Goal: Task Accomplishment & Management: Manage account settings

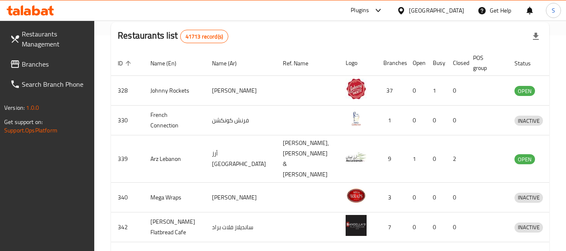
scroll to position [90, 0]
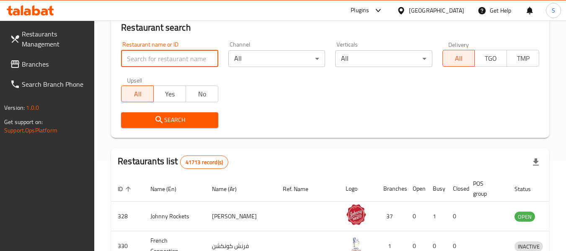
click at [192, 59] on input "search" at bounding box center [169, 58] width 97 height 17
paste input "707197"
type input "707197"
click button "Search" at bounding box center [169, 120] width 97 height 16
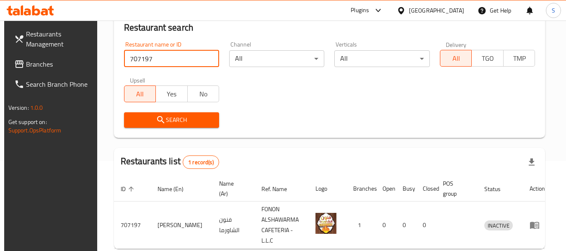
scroll to position [133, 0]
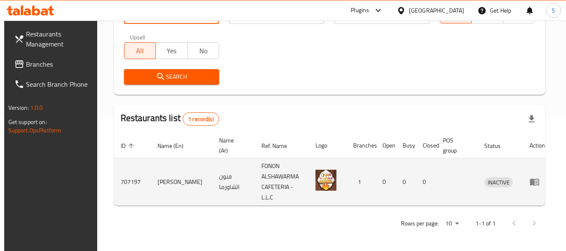
click at [535, 182] on icon "enhanced table" at bounding box center [536, 182] width 3 height 3
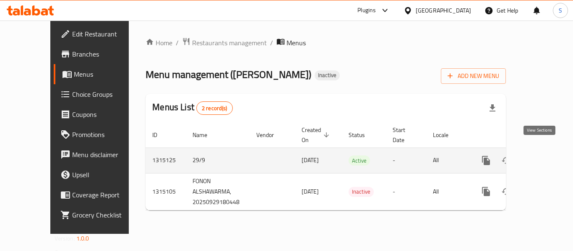
click at [543, 156] on icon "enhanced table" at bounding box center [546, 161] width 10 height 10
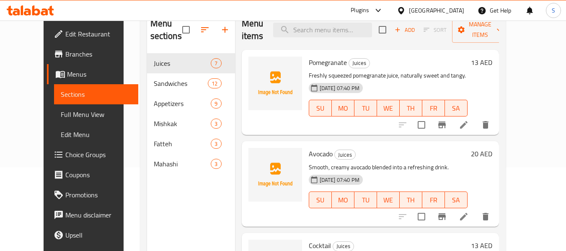
scroll to position [42, 0]
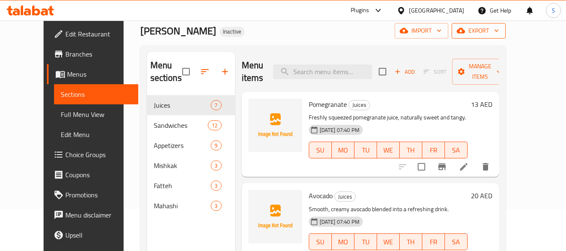
click at [499, 28] on span "export" at bounding box center [479, 31] width 41 height 10
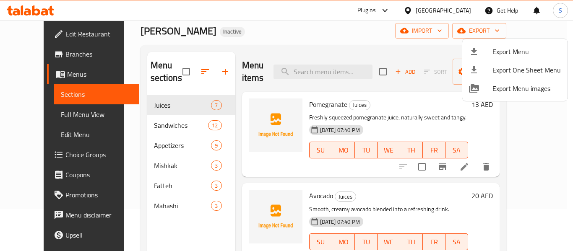
click at [510, 49] on span "Export Menu" at bounding box center [526, 52] width 68 height 10
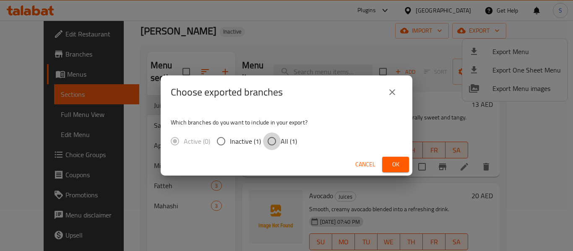
click at [270, 138] on input "All (1)" at bounding box center [272, 141] width 18 height 18
radio input "true"
click at [392, 156] on div "Cancel Ok" at bounding box center [287, 164] width 252 height 22
click at [393, 169] on span "Ok" at bounding box center [395, 164] width 13 height 10
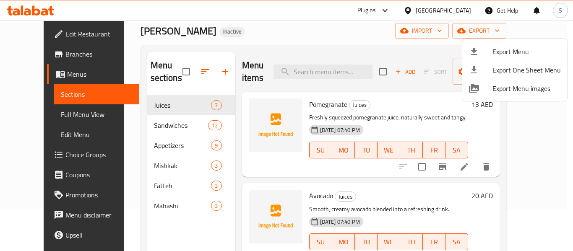
click at [63, 33] on div at bounding box center [286, 125] width 573 height 251
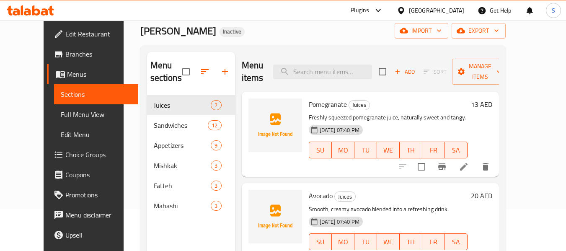
drag, startPoint x: 46, startPoint y: 33, endPoint x: 99, endPoint y: 33, distance: 52.4
click at [65, 33] on span "Edit Restaurant" at bounding box center [98, 34] width 66 height 10
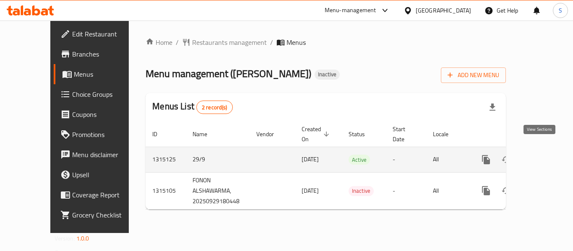
click at [541, 155] on icon "enhanced table" at bounding box center [546, 160] width 10 height 10
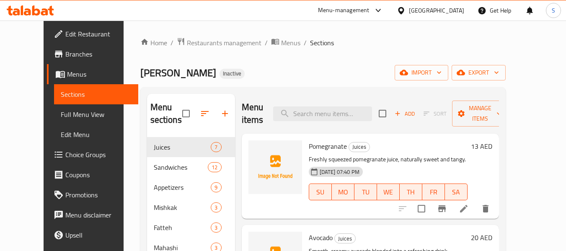
scroll to position [84, 0]
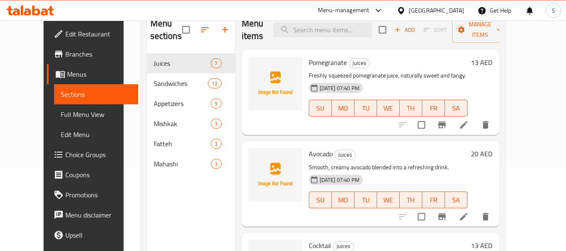
click at [62, 115] on span "Full Menu View" at bounding box center [96, 114] width 71 height 10
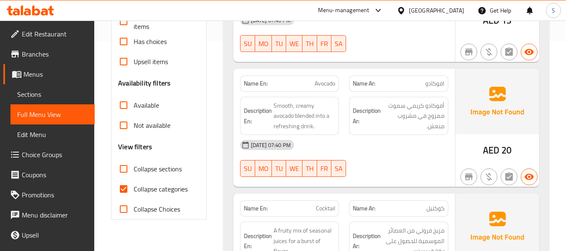
scroll to position [252, 0]
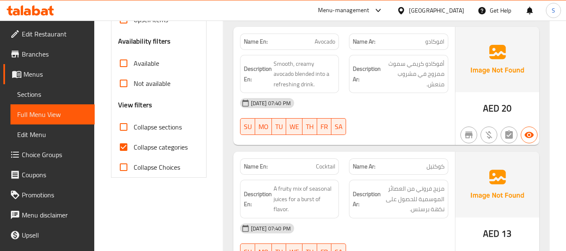
click at [159, 148] on span "Collapse categories" at bounding box center [161, 147] width 54 height 10
click at [134, 148] on input "Collapse categories" at bounding box center [124, 147] width 20 height 20
checkbox input "false"
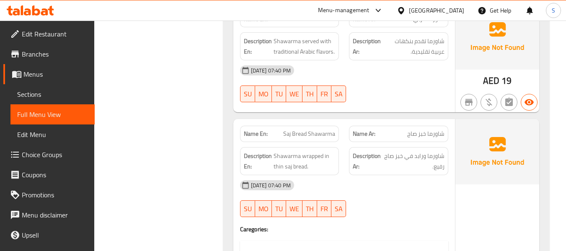
scroll to position [1467, 0]
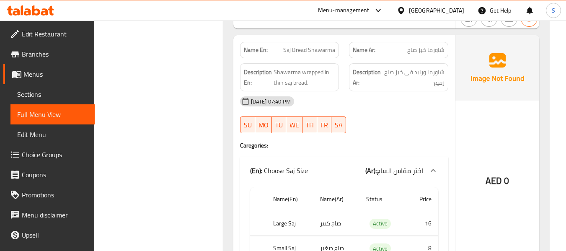
click at [322, 46] on span "Saj Bread Shawarma" at bounding box center [309, 50] width 52 height 9
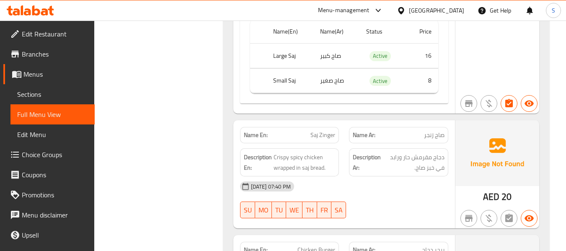
scroll to position [1677, 0]
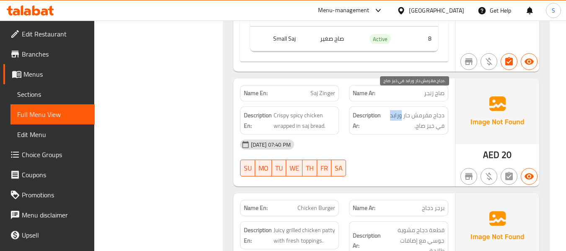
drag, startPoint x: 402, startPoint y: 98, endPoint x: 392, endPoint y: 96, distance: 9.5
click at [392, 110] on span "دجاج مقرمش حار ورابد في خبز صاج." at bounding box center [414, 120] width 62 height 21
copy span "ورابد"
drag, startPoint x: 196, startPoint y: 169, endPoint x: 291, endPoint y: 132, distance: 102.1
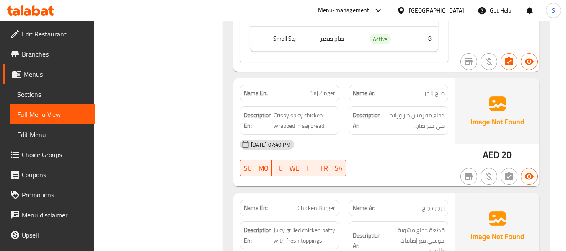
click at [327, 89] on span "Saj Zinger" at bounding box center [323, 93] width 25 height 9
copy span "Saj Zinger"
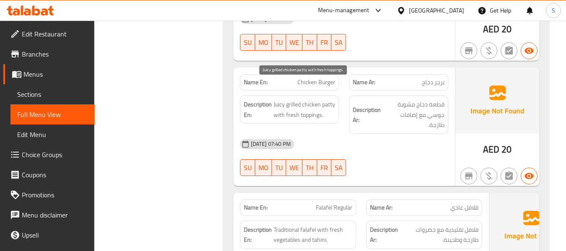
click at [316, 99] on span "Juicy grilled chicken patty with fresh toppings." at bounding box center [305, 109] width 62 height 21
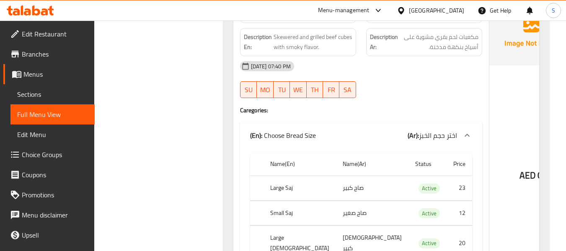
scroll to position [2851, 0]
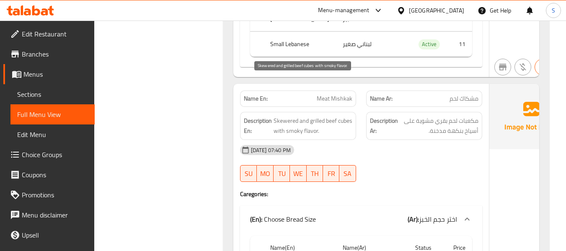
click at [282, 116] on span "Skewered and grilled beef cubes with smoky flavor." at bounding box center [313, 126] width 79 height 21
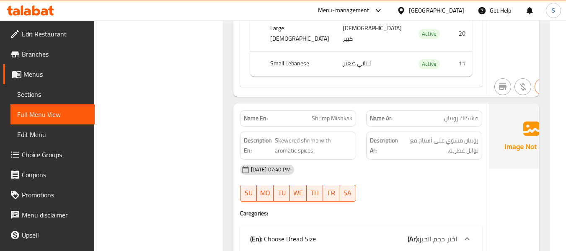
scroll to position [3186, 0]
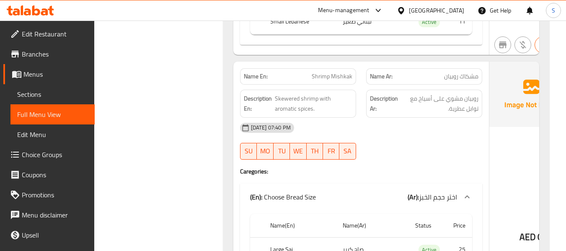
click at [315, 72] on span "Shrimp Mishkak" at bounding box center [332, 76] width 41 height 9
copy span "Shrimp Mishkak"
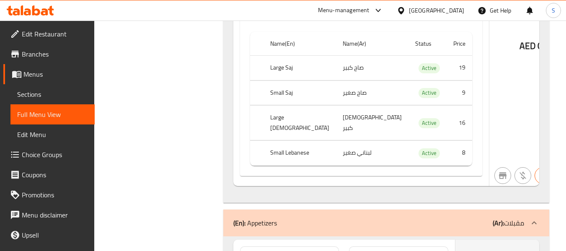
scroll to position [3899, 0]
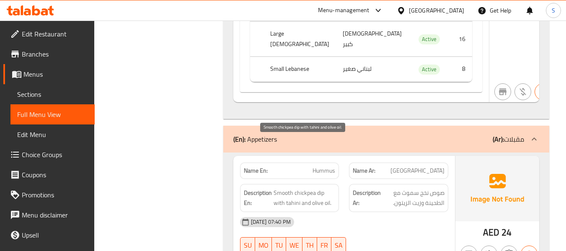
click at [322, 188] on span "Smooth chickpea dip with tahini and olive oil." at bounding box center [305, 198] width 62 height 21
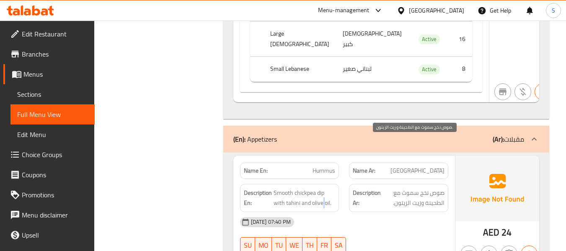
click at [424, 188] on span "صوص نخج سموث مع الطحينة وزيت الزيتون." at bounding box center [414, 198] width 62 height 21
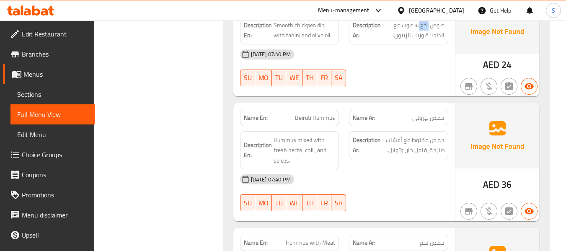
scroll to position [4193, 0]
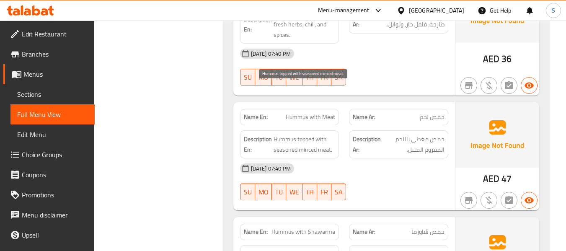
click at [319, 134] on span "Hummus topped with seasoned minced meat." at bounding box center [305, 144] width 62 height 21
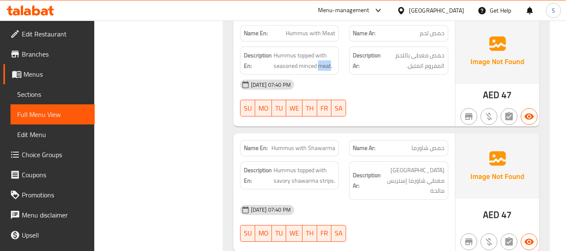
scroll to position [4318, 0]
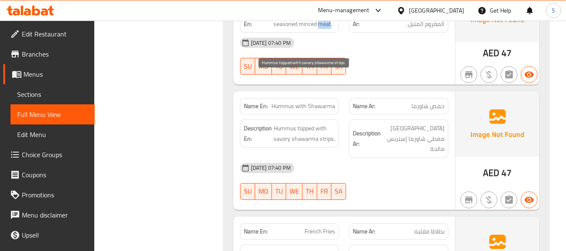
click at [324, 123] on span "Hummus topped with savory shawarma strips." at bounding box center [305, 133] width 62 height 21
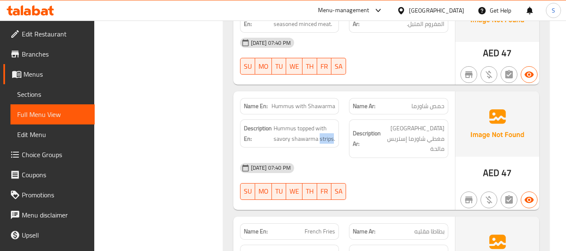
scroll to position [4402, 0]
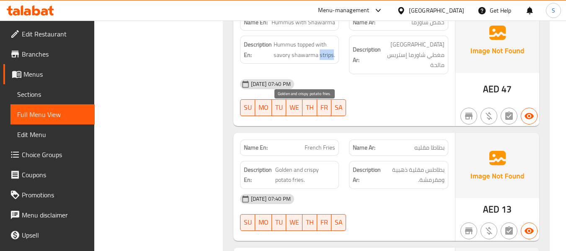
click at [296, 165] on span "Golden and crispy potato fries." at bounding box center [305, 175] width 60 height 21
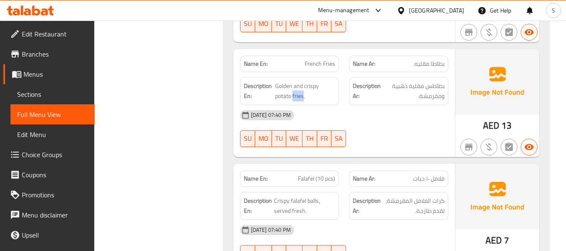
scroll to position [4612, 0]
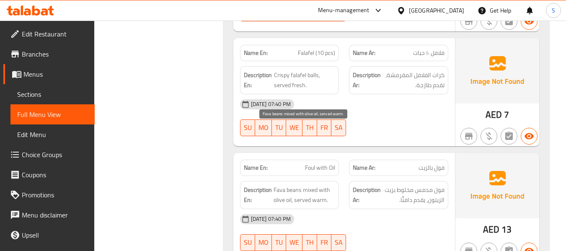
click at [315, 185] on span "Fava beans mixed with olive oil, served warm." at bounding box center [305, 195] width 62 height 21
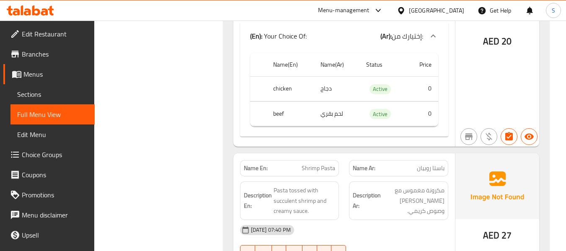
scroll to position [5031, 0]
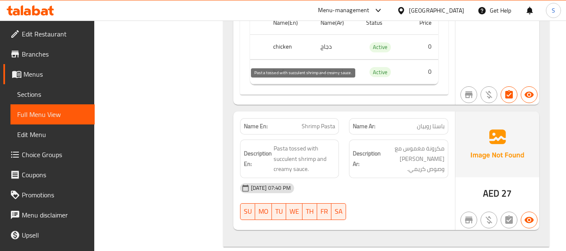
click at [296, 143] on span "Pasta tossed with succulent shrimp and creamy sauce." at bounding box center [305, 158] width 62 height 31
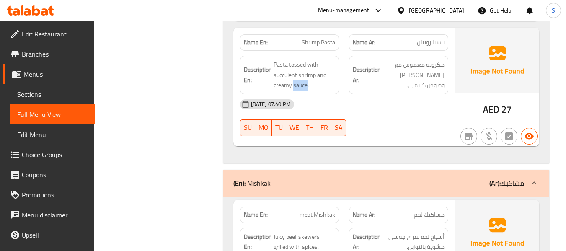
scroll to position [5199, 0]
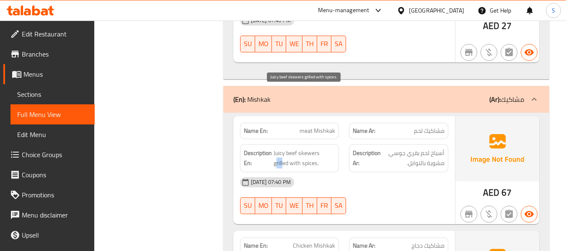
drag, startPoint x: 323, startPoint y: 92, endPoint x: 331, endPoint y: 92, distance: 7.6
click at [331, 148] on span "Juicy beef skewers grilled with spices." at bounding box center [305, 158] width 62 height 21
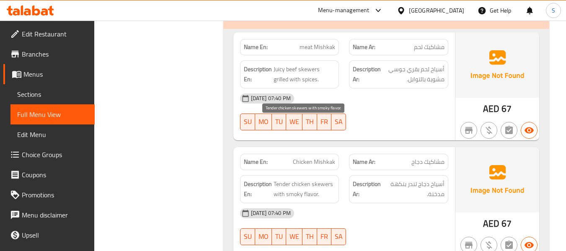
click at [309, 179] on span "Tender chicken skewers with smoky flavor." at bounding box center [305, 189] width 62 height 21
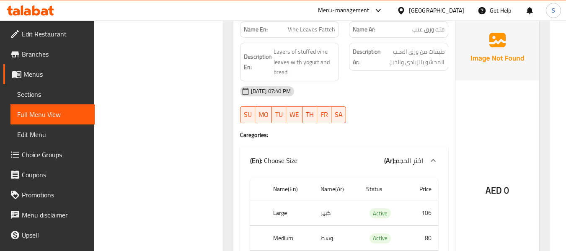
scroll to position [5618, 0]
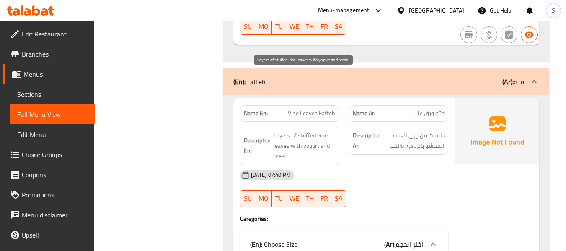
click at [281, 130] on span "Layers of stuffed vine leaves with yogurt and bread." at bounding box center [305, 145] width 62 height 31
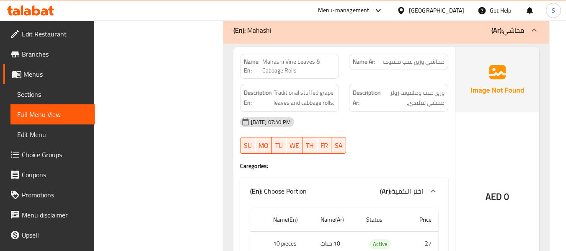
scroll to position [6247, 0]
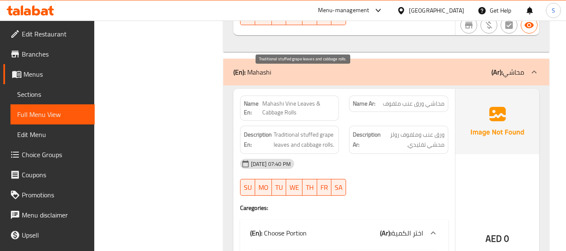
click at [327, 130] on span "Traditional stuffed grape leaves and cabbage rolls." at bounding box center [305, 140] width 62 height 21
click at [268, 99] on span "Mahashi Vine Leaves & Cabbage Rolls" at bounding box center [298, 108] width 73 height 18
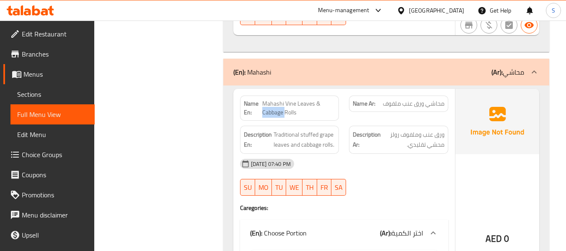
click at [268, 99] on span "Mahashi Vine Leaves & Cabbage Rolls" at bounding box center [298, 108] width 73 height 18
copy span "Cabbage"
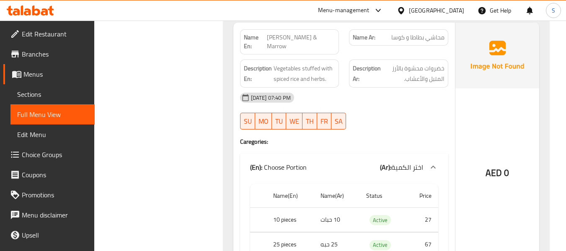
scroll to position [6753, 0]
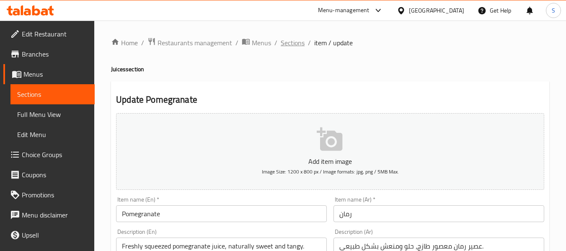
click at [292, 38] on span "Sections" at bounding box center [293, 43] width 24 height 10
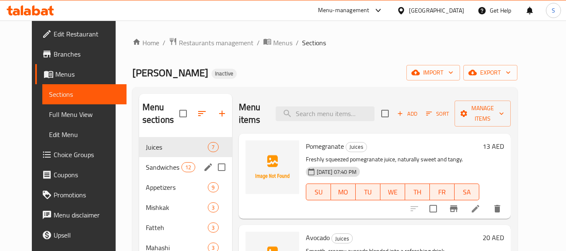
click at [147, 173] on div "Sandwiches 12" at bounding box center [185, 167] width 93 height 20
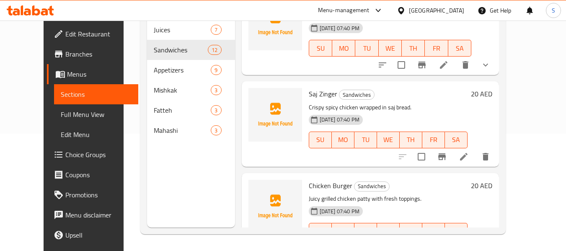
scroll to position [751, 0]
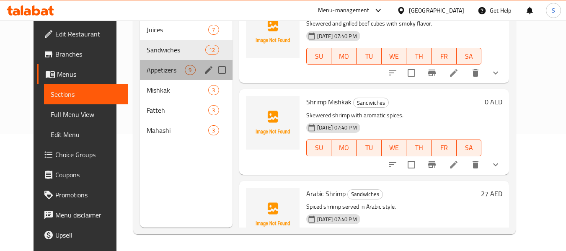
click at [154, 76] on div "Appetizers 9" at bounding box center [186, 70] width 92 height 20
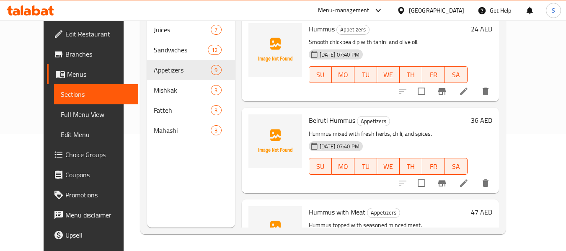
scroll to position [75, 0]
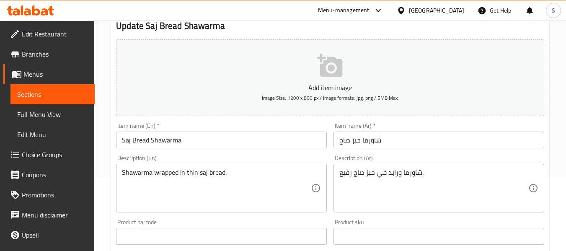
scroll to position [84, 0]
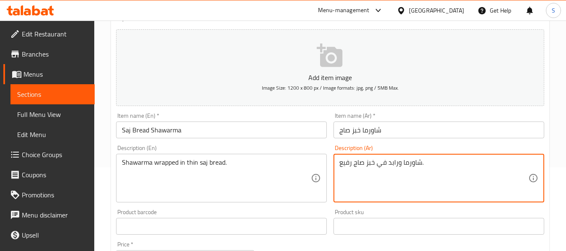
drag, startPoint x: 400, startPoint y: 162, endPoint x: 389, endPoint y: 162, distance: 10.9
type textarea "شاورما ملفوفة في خبز صاج رفيع."
click at [412, 131] on input "شاورما خبز صاج" at bounding box center [439, 130] width 211 height 17
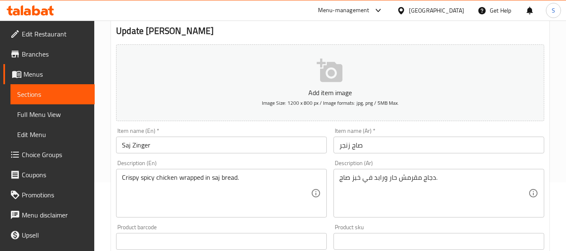
scroll to position [84, 0]
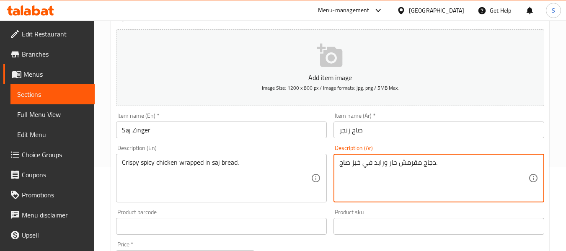
drag, startPoint x: 386, startPoint y: 166, endPoint x: 375, endPoint y: 164, distance: 10.6
paste textarea "لفوفة"
type textarea "دجاج مقرمش حار ملفوفة في خبز صاج."
click at [394, 134] on input "صاج زنجر" at bounding box center [439, 130] width 211 height 17
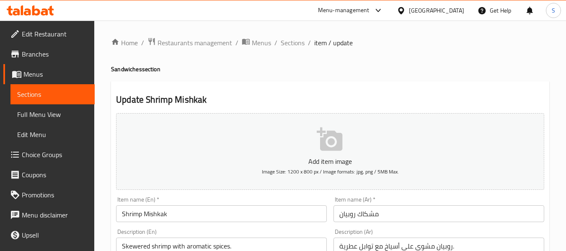
scroll to position [126, 0]
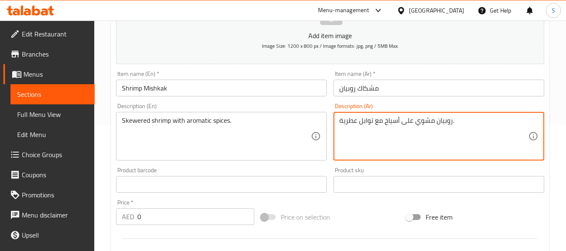
click at [422, 123] on textarea "روبيان مشوي على أسياخ مع توابل عطرية." at bounding box center [434, 137] width 189 height 40
click at [408, 125] on textarea "روبيان على أسياخ مع توابل عطرية." at bounding box center [434, 137] width 189 height 40
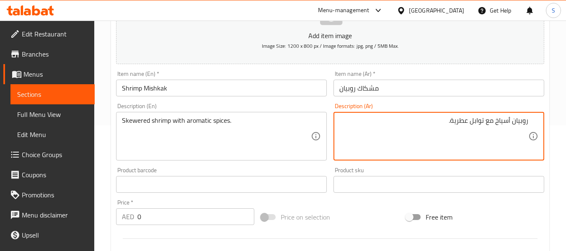
click at [499, 118] on textarea "روبيان أسياخ مع توابل عطرية." at bounding box center [434, 137] width 189 height 40
click at [528, 121] on textarea "روبيان مع توابل عطرية." at bounding box center [434, 137] width 189 height 40
paste textarea "أسياخ"
type textarea "أسياخ روبيان مع توابل عطرية."
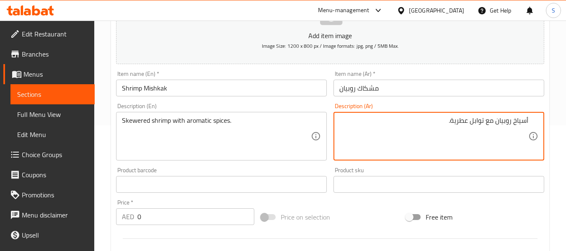
click at [465, 87] on input "مشكاك روبيان" at bounding box center [439, 88] width 211 height 17
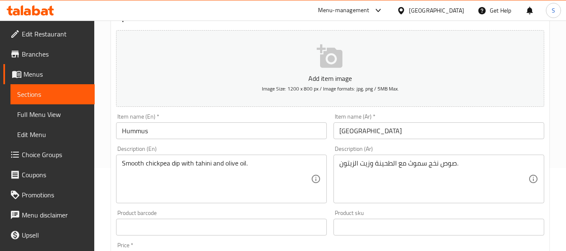
scroll to position [84, 0]
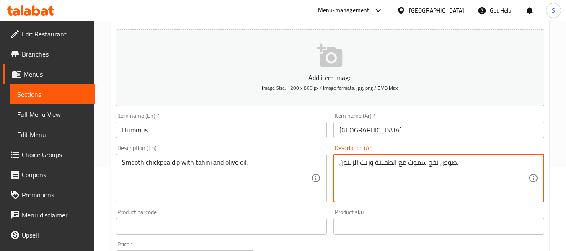
drag, startPoint x: 439, startPoint y: 160, endPoint x: 409, endPoint y: 160, distance: 30.2
type textarea "صوص حمص ناعم مع الطحينة وزيت الزيتون."
click at [423, 127] on input "[GEOGRAPHIC_DATA]" at bounding box center [439, 130] width 211 height 17
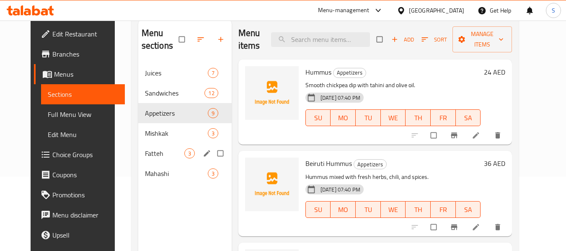
scroll to position [84, 0]
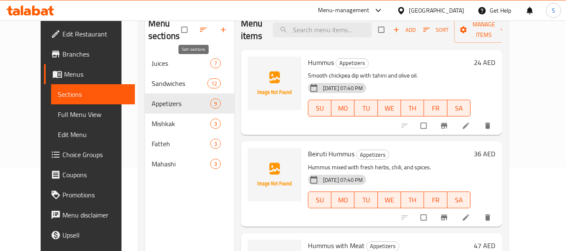
click at [199, 33] on icon "button" at bounding box center [203, 30] width 8 height 8
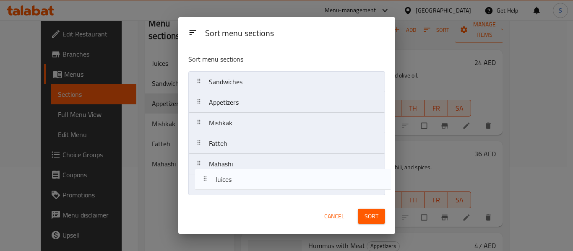
drag, startPoint x: 239, startPoint y: 84, endPoint x: 246, endPoint y: 184, distance: 100.4
click at [246, 184] on nav "Juices Sandwiches Appetizers Mishkak Fatteh Mahashi" at bounding box center [286, 133] width 197 height 124
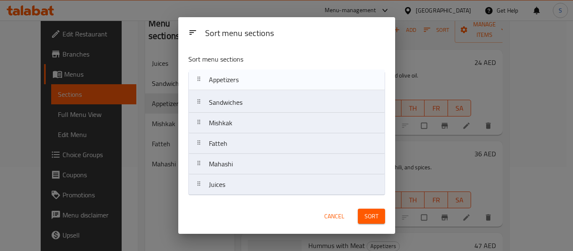
drag, startPoint x: 251, startPoint y: 111, endPoint x: 251, endPoint y: 86, distance: 25.2
click at [251, 86] on nav "Sandwiches Appetizers Mishkak Fatteh Mahashi Juices" at bounding box center [286, 133] width 197 height 124
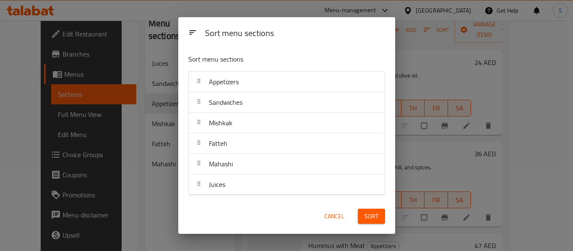
click at [373, 220] on span "Sort" at bounding box center [371, 216] width 14 height 10
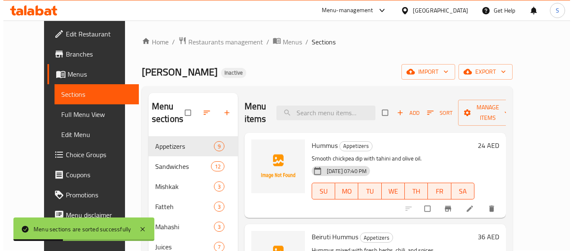
scroll to position [0, 0]
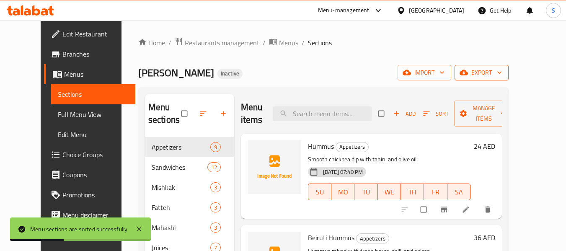
click at [502, 73] on span "export" at bounding box center [482, 72] width 41 height 10
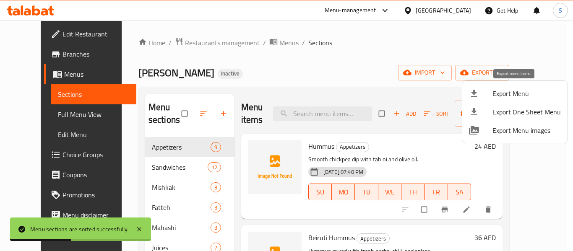
click at [504, 99] on span "Export Menu" at bounding box center [526, 93] width 68 height 10
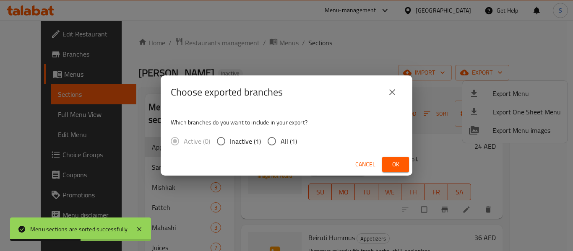
click at [283, 142] on span "All (1)" at bounding box center [288, 141] width 16 height 10
click at [280, 142] on input "All (1)" at bounding box center [272, 141] width 18 height 18
radio input "true"
click at [394, 164] on span "Ok" at bounding box center [395, 164] width 13 height 10
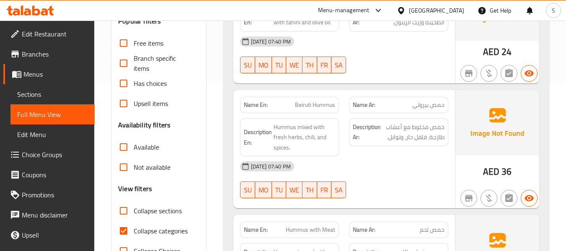
scroll to position [252, 0]
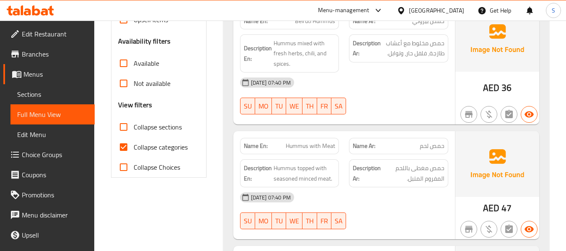
click at [156, 149] on span "Collapse categories" at bounding box center [161, 147] width 54 height 10
click at [134, 149] on input "Collapse categories" at bounding box center [124, 147] width 20 height 20
checkbox input "false"
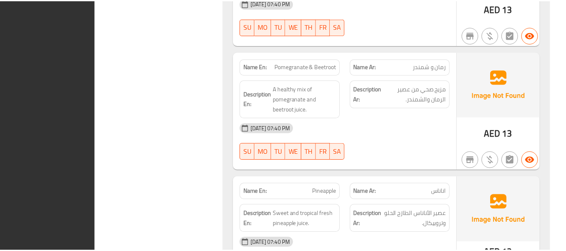
scroll to position [6807, 0]
